Goal: Task Accomplishment & Management: Manage account settings

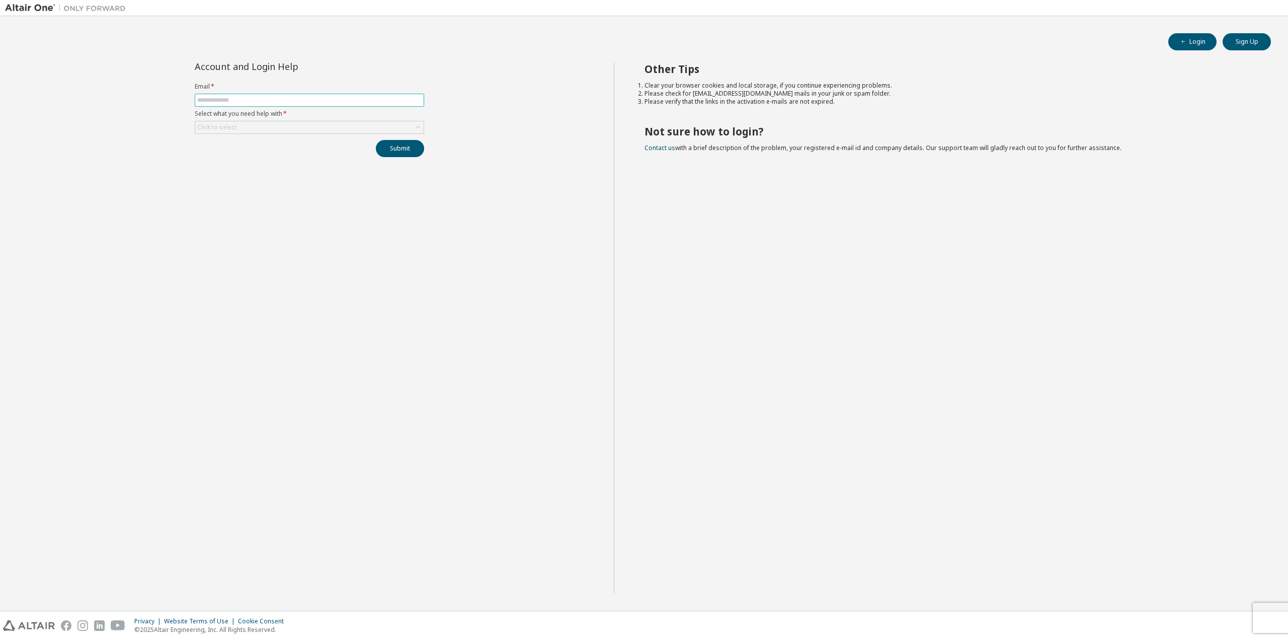
click at [356, 102] on input "text" at bounding box center [309, 100] width 224 height 8
type input "**********"
click at [377, 126] on div "Click to select" at bounding box center [309, 127] width 228 height 12
click at [326, 157] on li "I forgot my password" at bounding box center [309, 155] width 226 height 13
click at [394, 144] on button "Submit" at bounding box center [400, 148] width 48 height 17
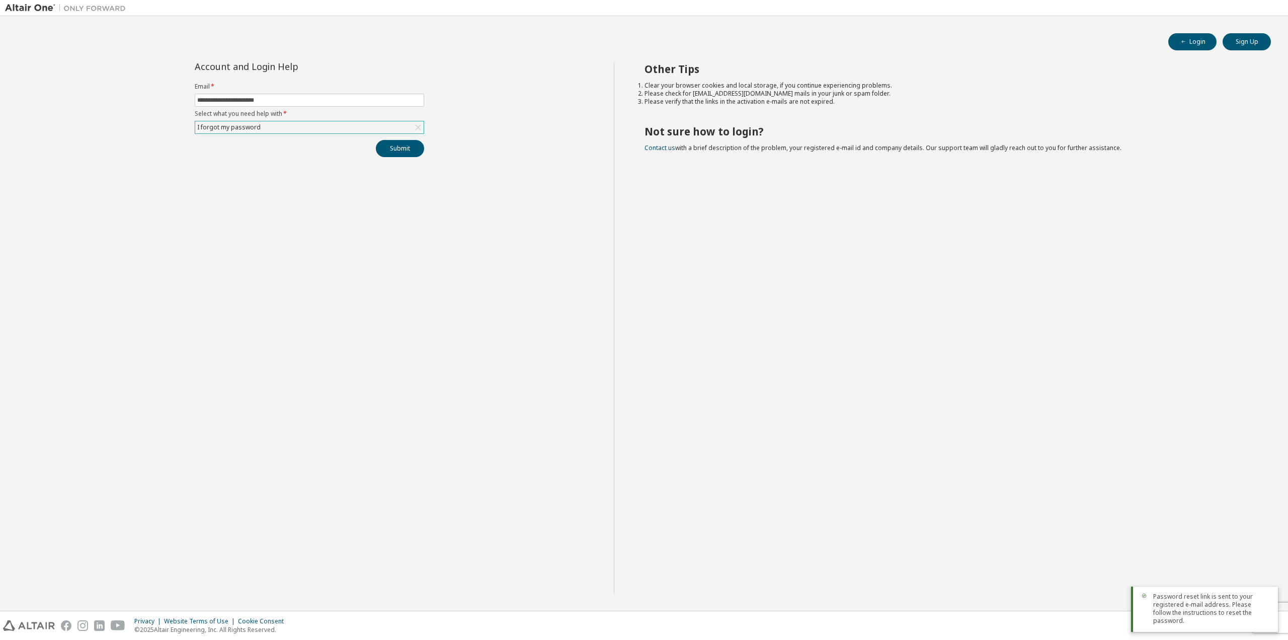
click at [1222, 611] on span "Password reset link is sent to your registered e-mail address. Please follow th…" at bounding box center [1211, 608] width 117 height 32
